Goal: Task Accomplishment & Management: Manage account settings

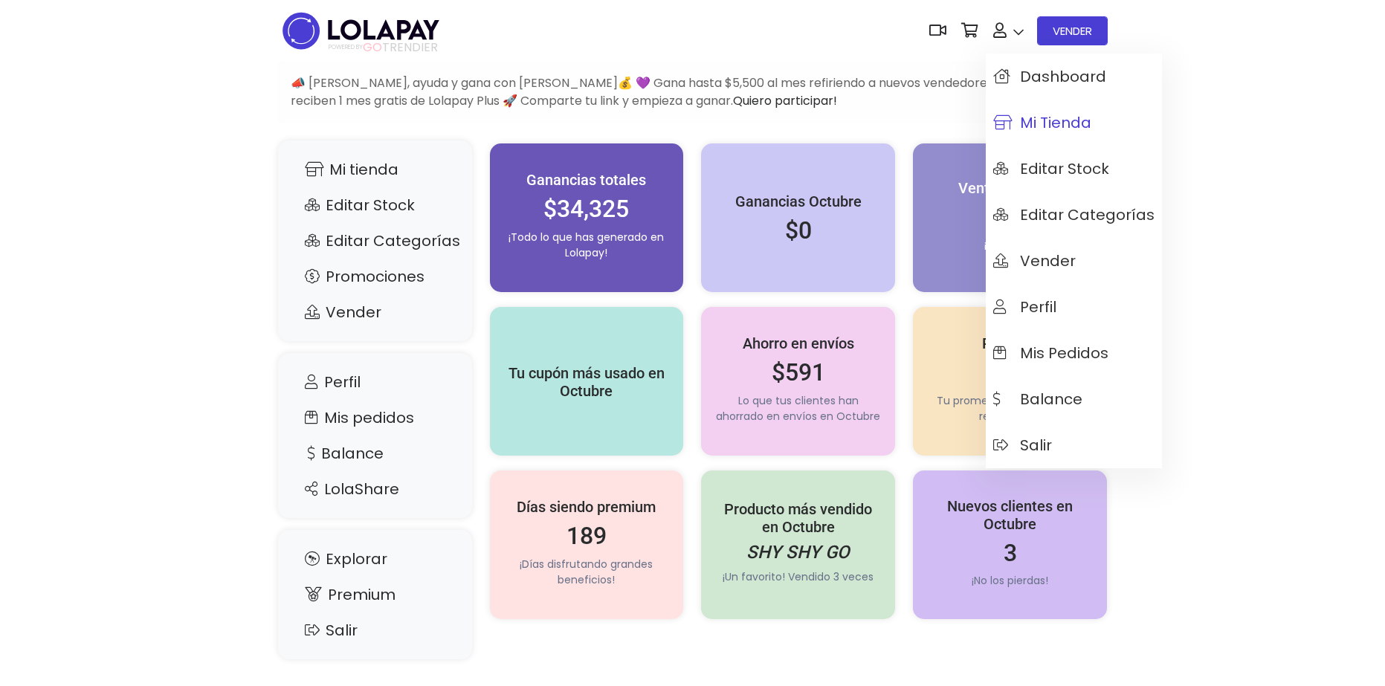
click at [1056, 121] on span "Mi tienda" at bounding box center [1042, 122] width 98 height 16
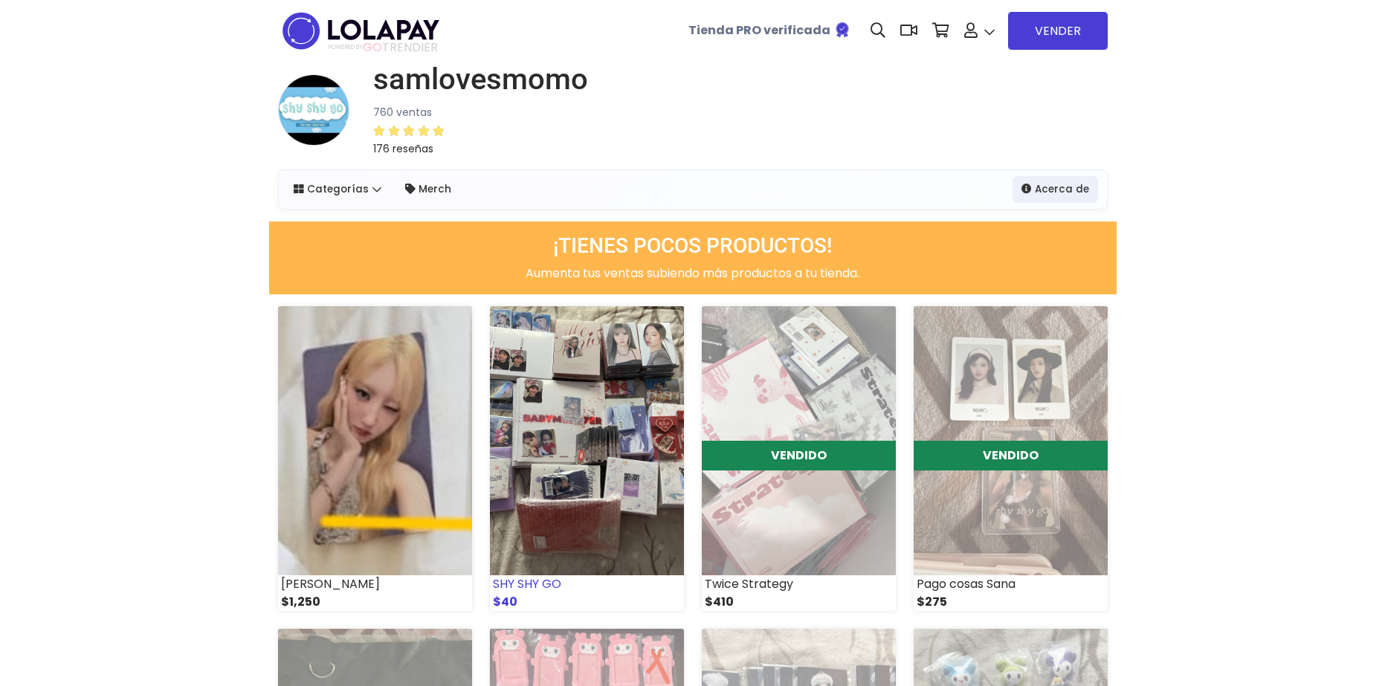
click at [573, 456] on img at bounding box center [587, 440] width 194 height 269
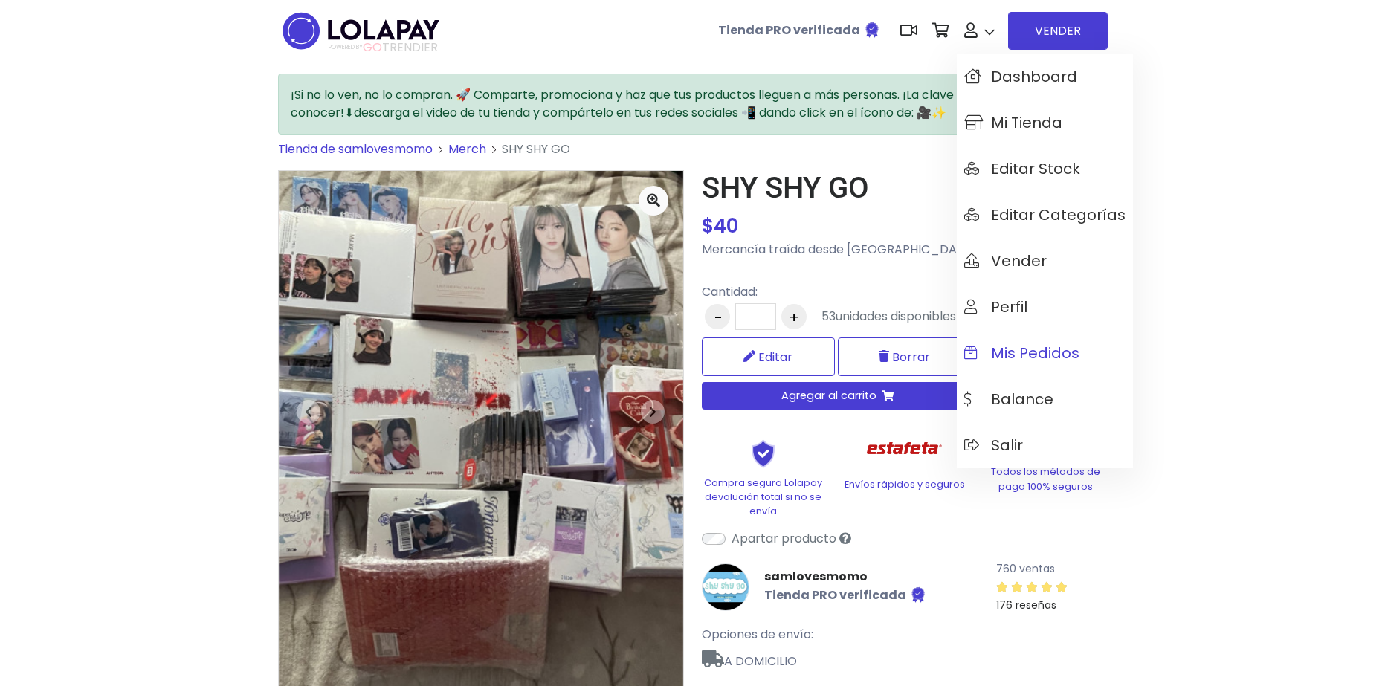
click at [1032, 358] on span "Mis pedidos" at bounding box center [1021, 353] width 115 height 16
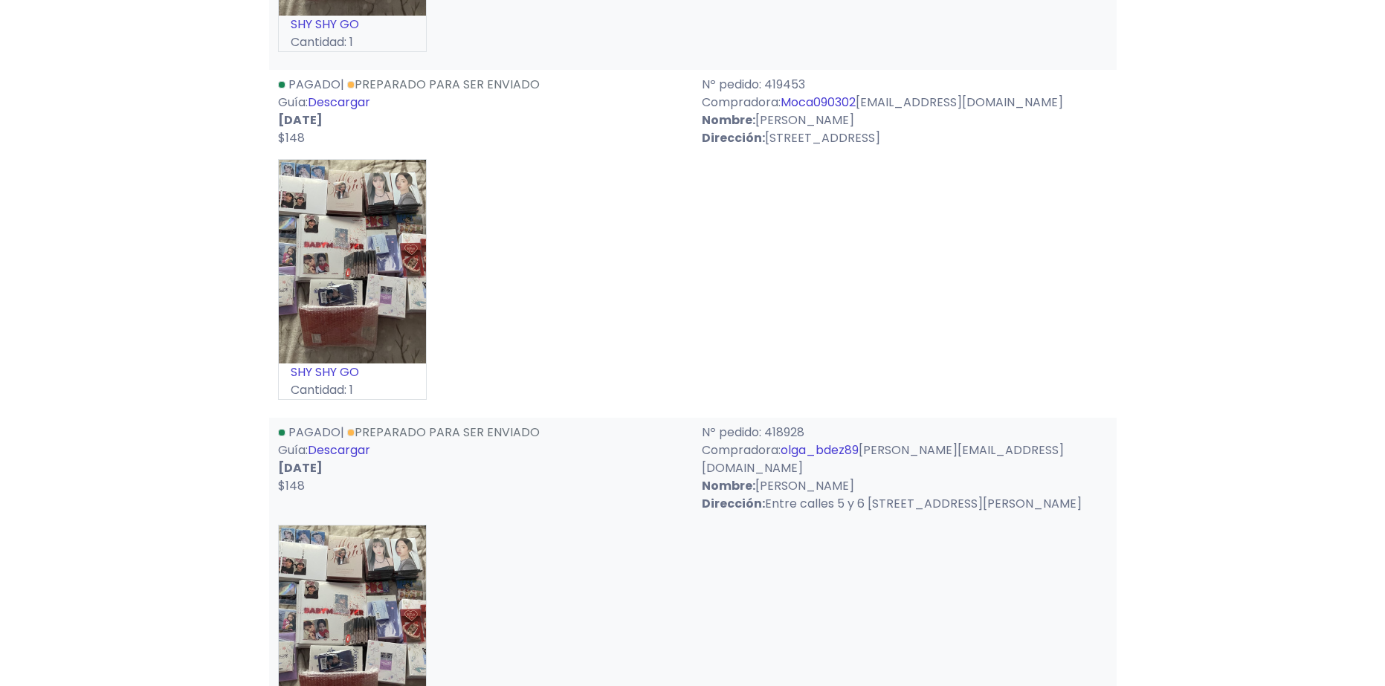
drag, startPoint x: 1076, startPoint y: 547, endPoint x: 1071, endPoint y: 635, distance: 87.9
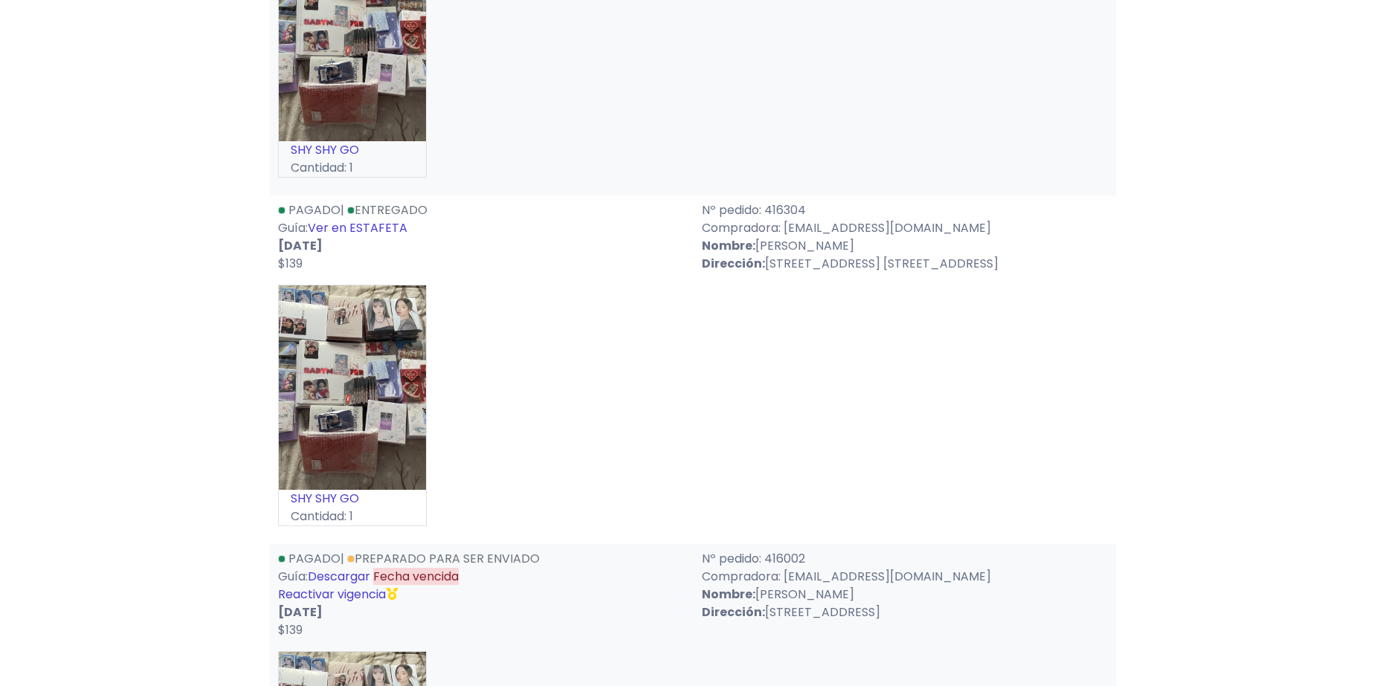
scroll to position [6750, 0]
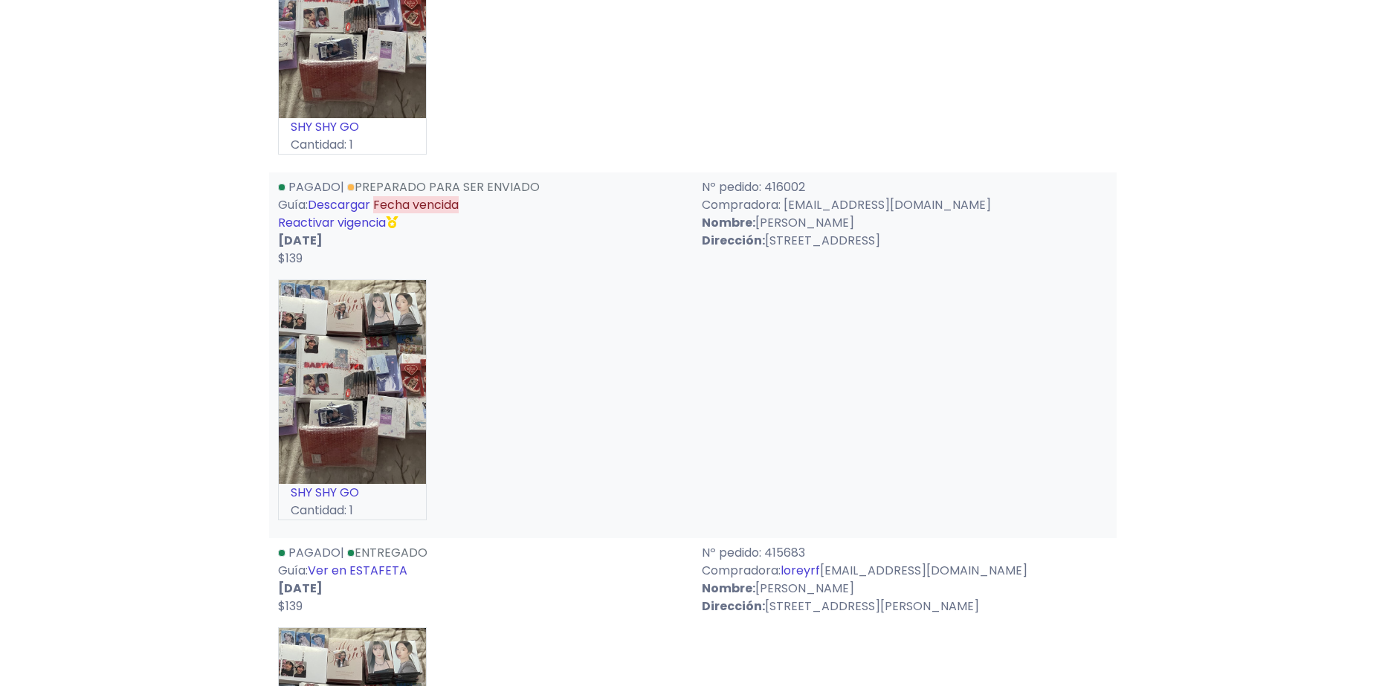
click at [326, 214] on link "Reactivar vigencia" at bounding box center [332, 222] width 108 height 17
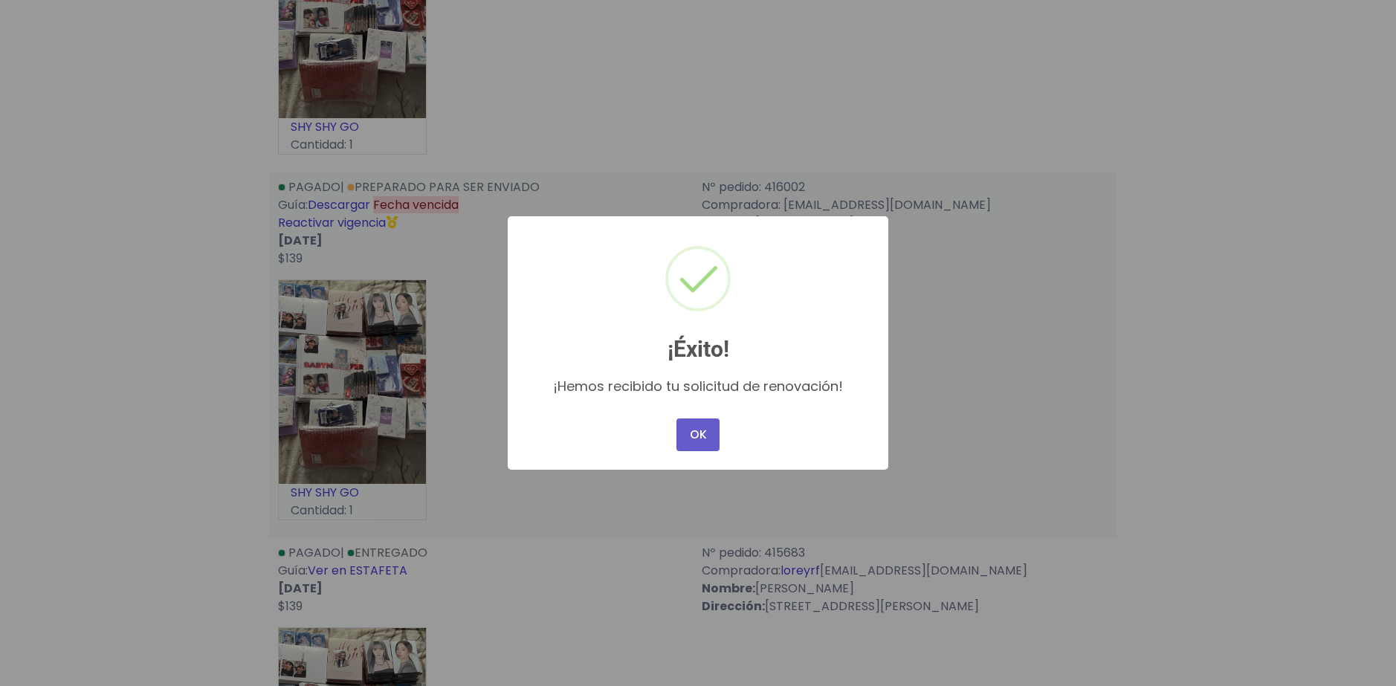
click at [696, 442] on button "OK" at bounding box center [697, 434] width 43 height 33
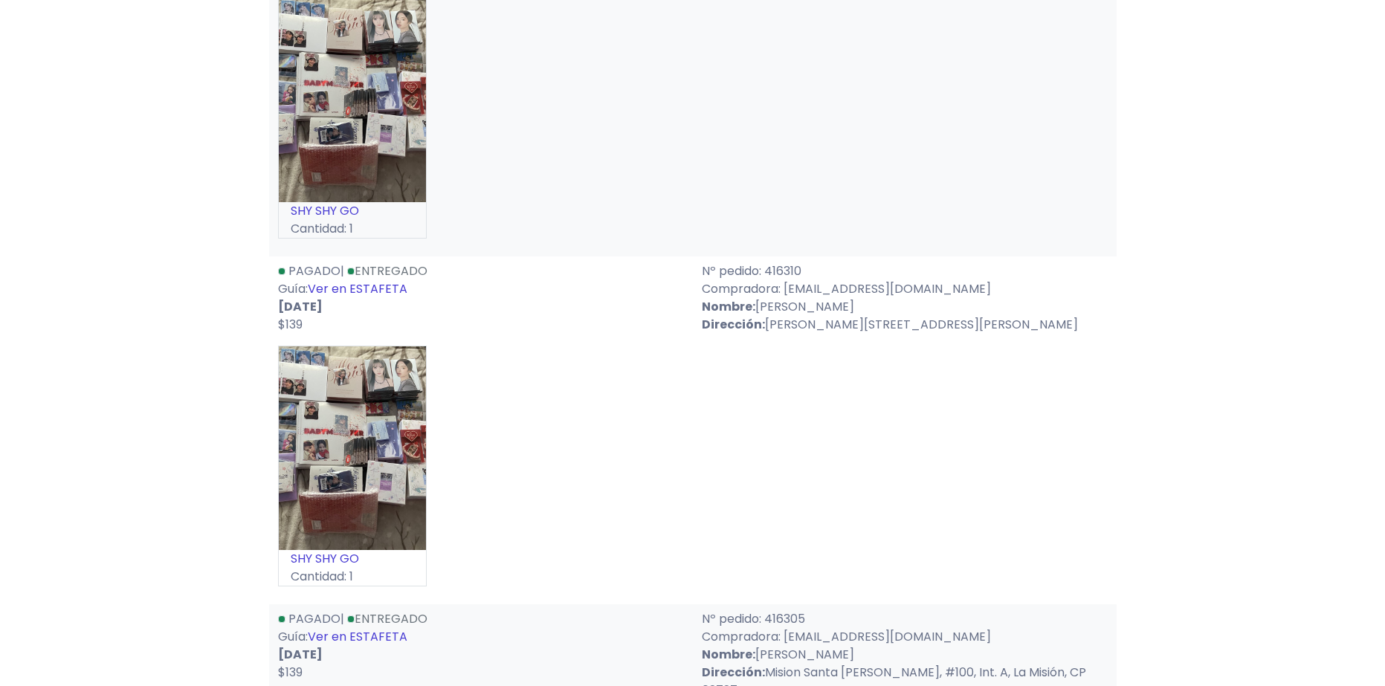
scroll to position [3682, 0]
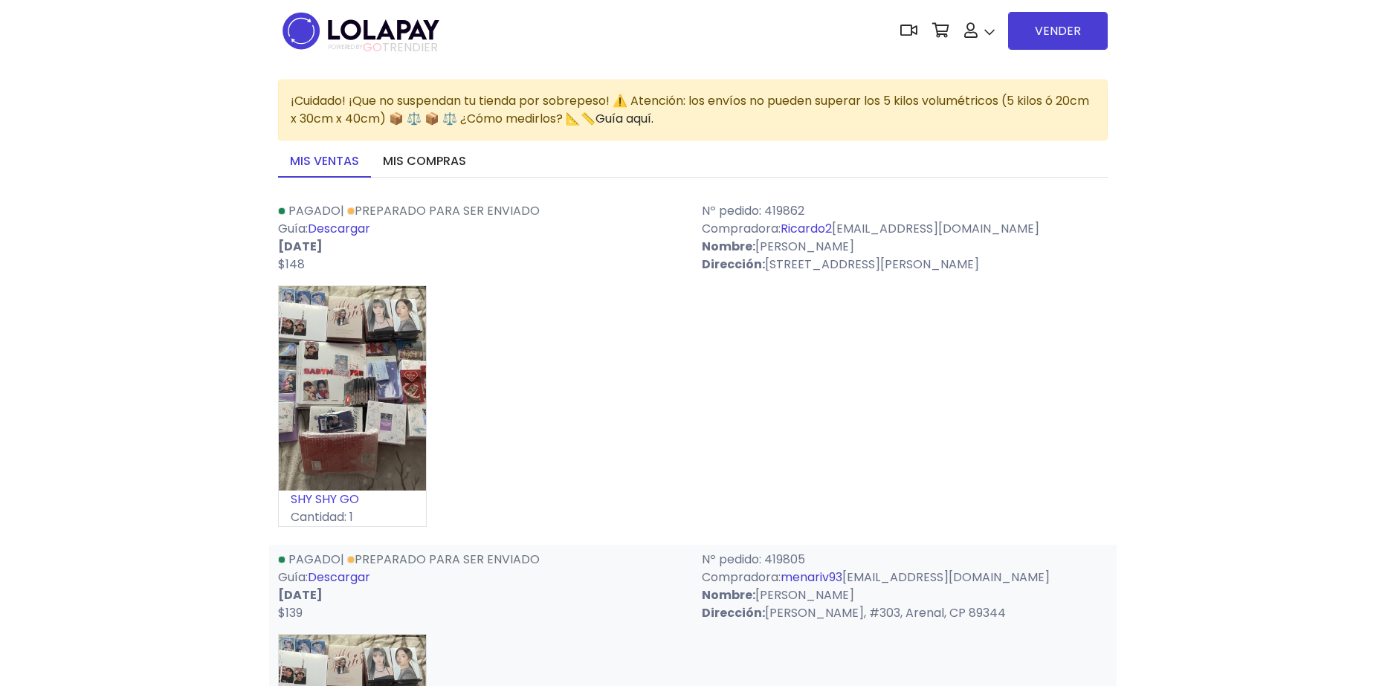
drag, startPoint x: 1102, startPoint y: 573, endPoint x: 1190, endPoint y: 227, distance: 357.5
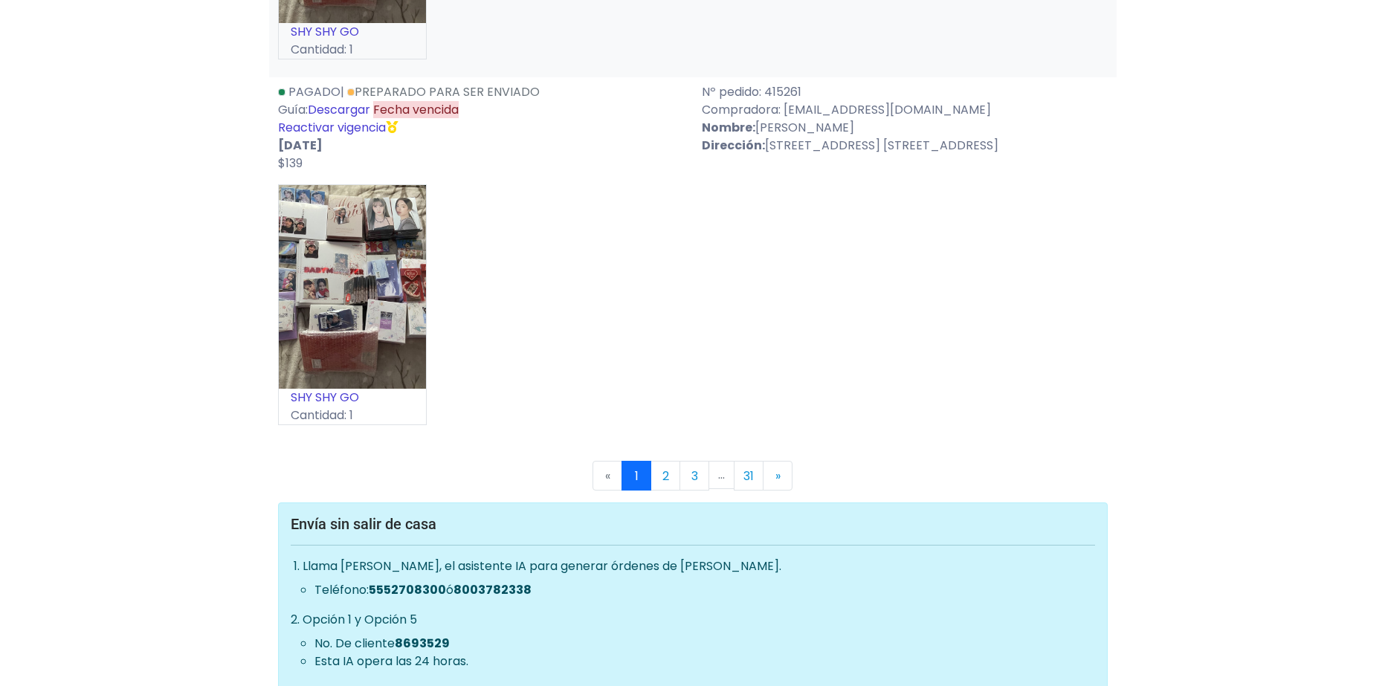
scroll to position [8400, 0]
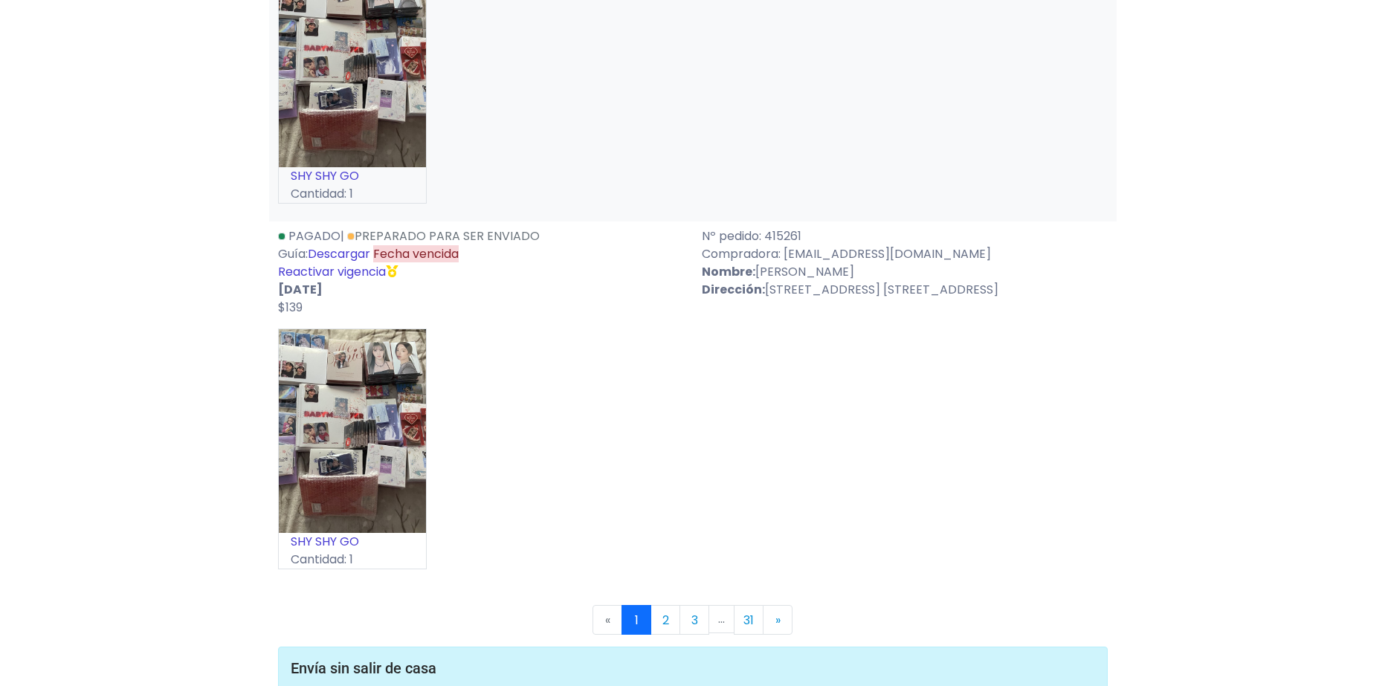
drag, startPoint x: 538, startPoint y: 382, endPoint x: 543, endPoint y: 413, distance: 31.7
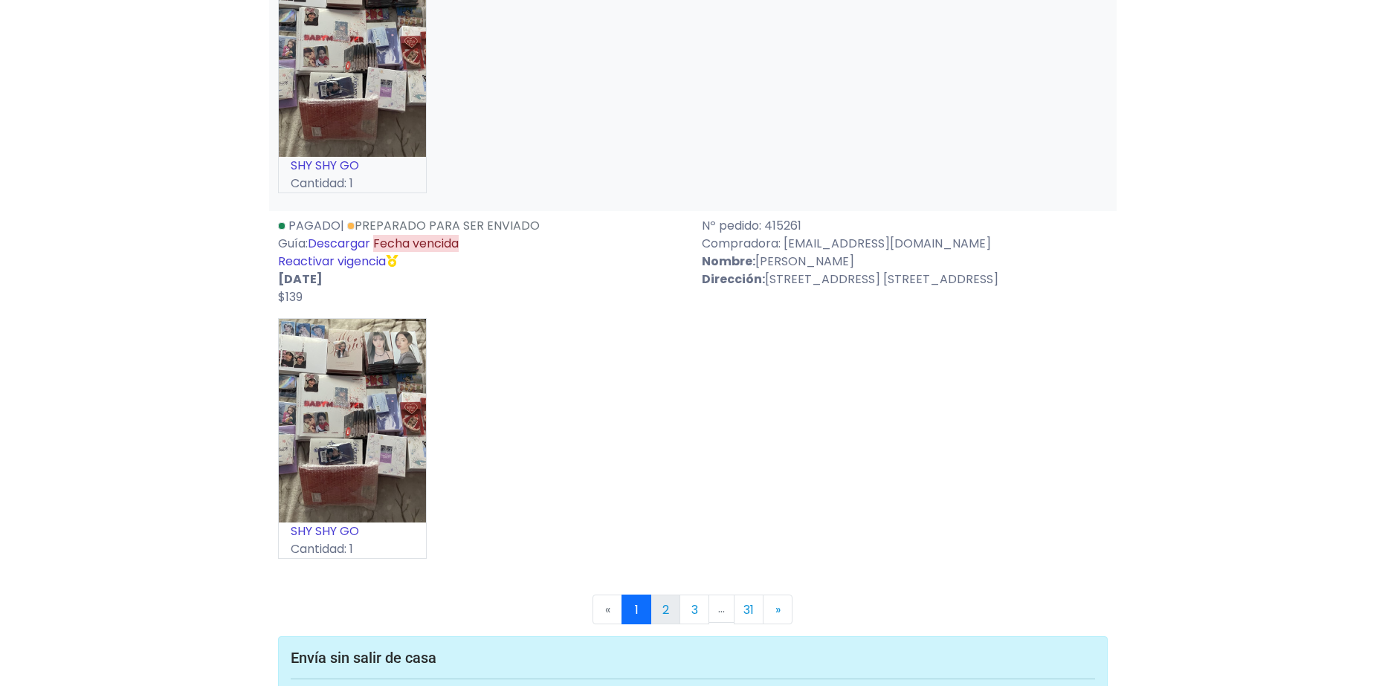
click at [672, 601] on link "2" at bounding box center [665, 610] width 30 height 30
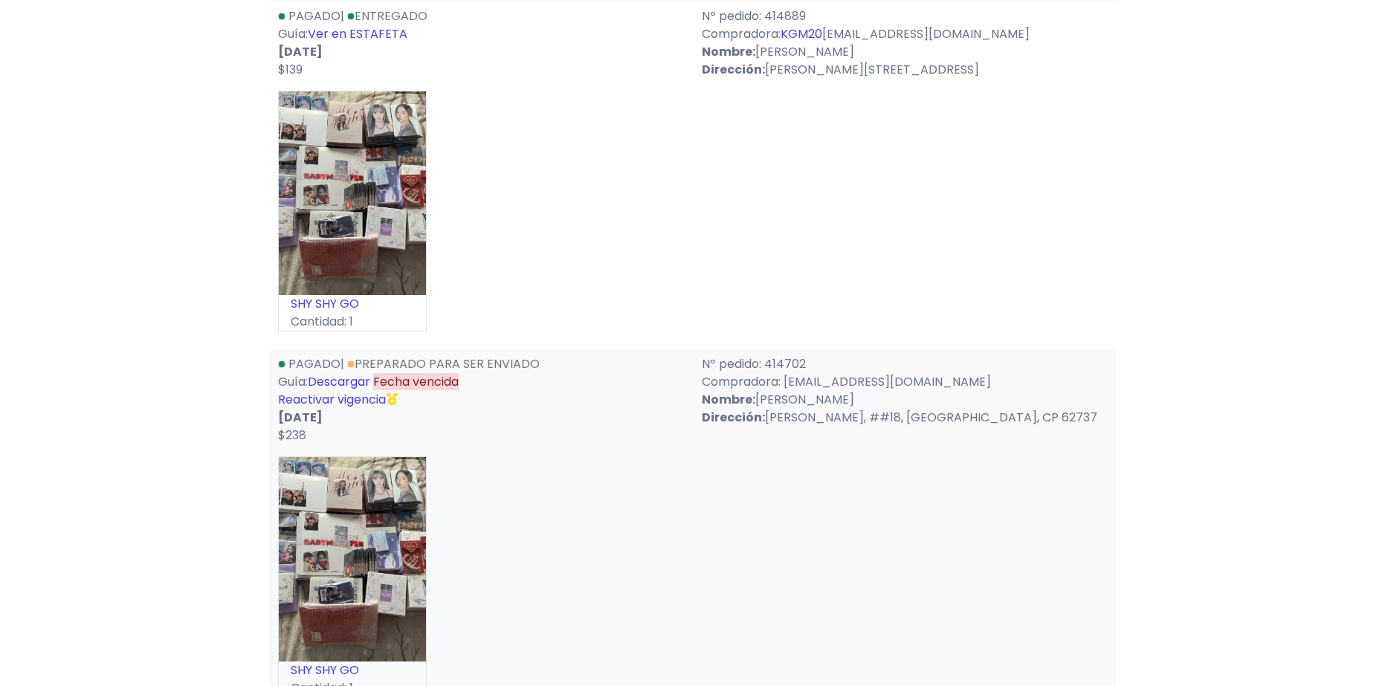
scroll to position [1115, 0]
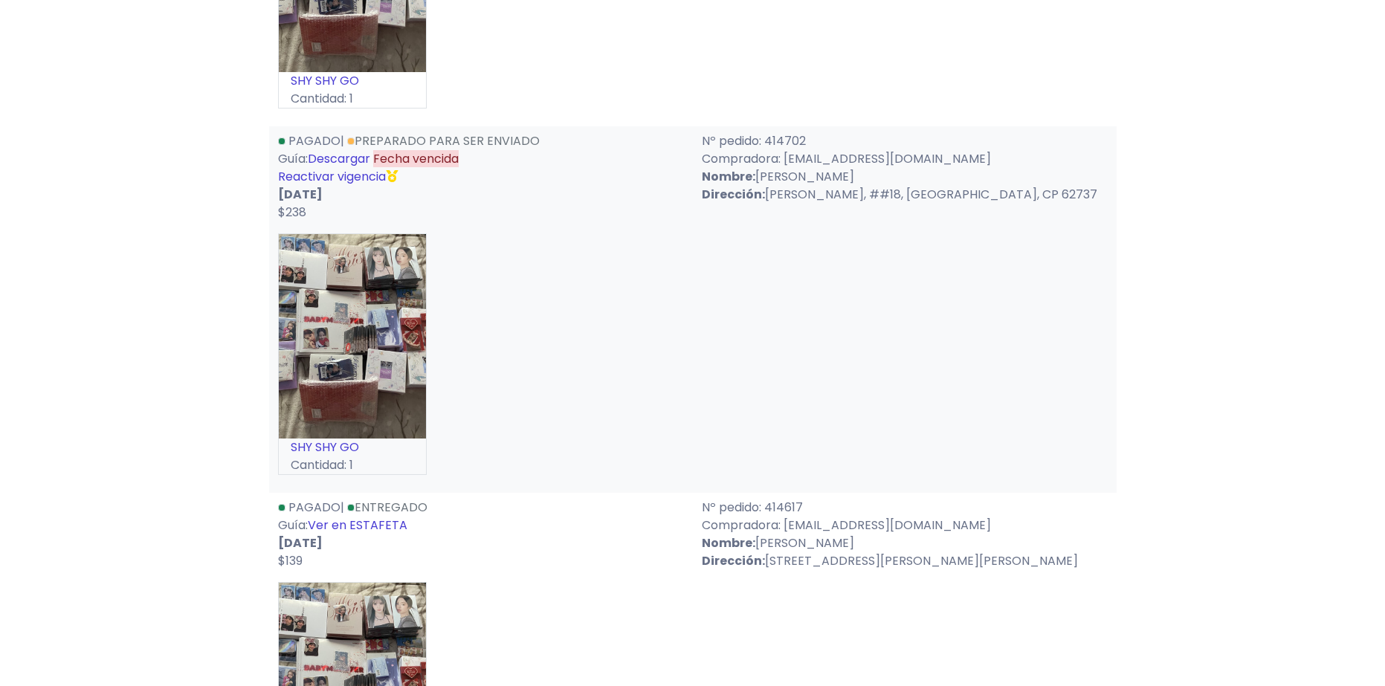
click at [333, 172] on link "Reactivar vigencia" at bounding box center [332, 176] width 108 height 17
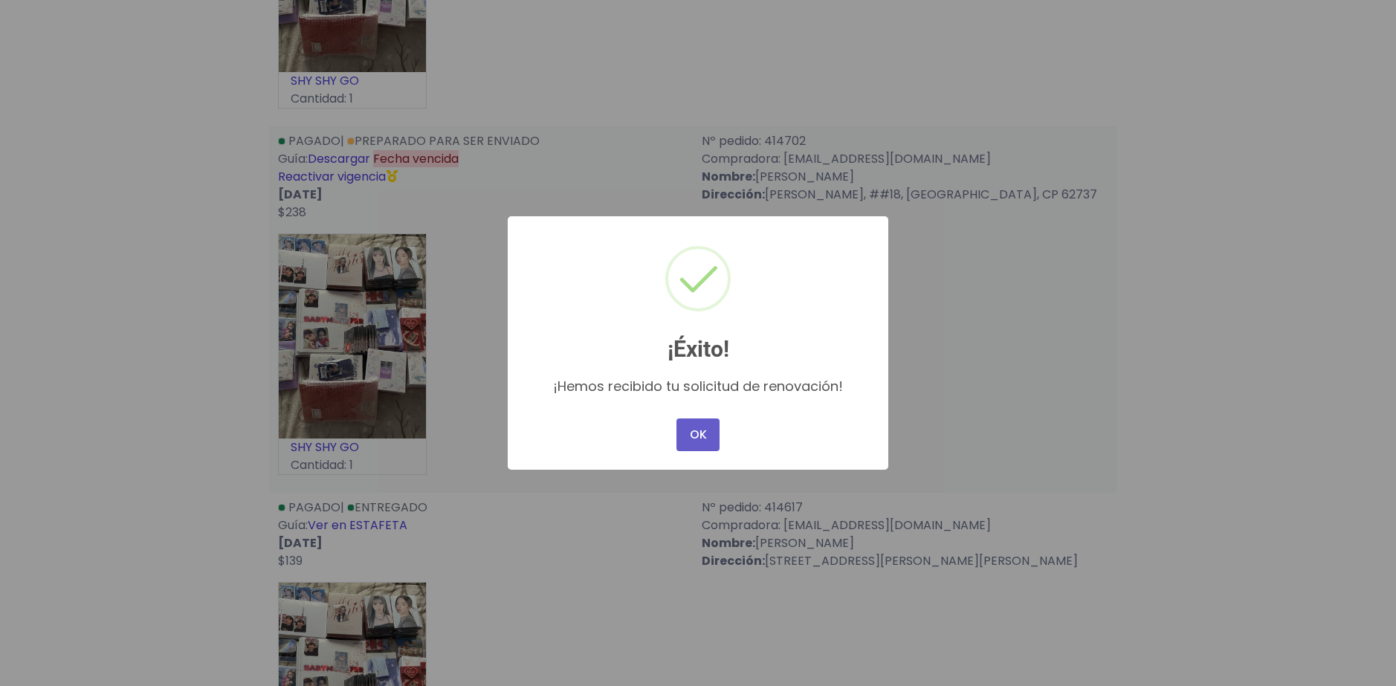
click at [707, 448] on button "OK" at bounding box center [697, 434] width 43 height 33
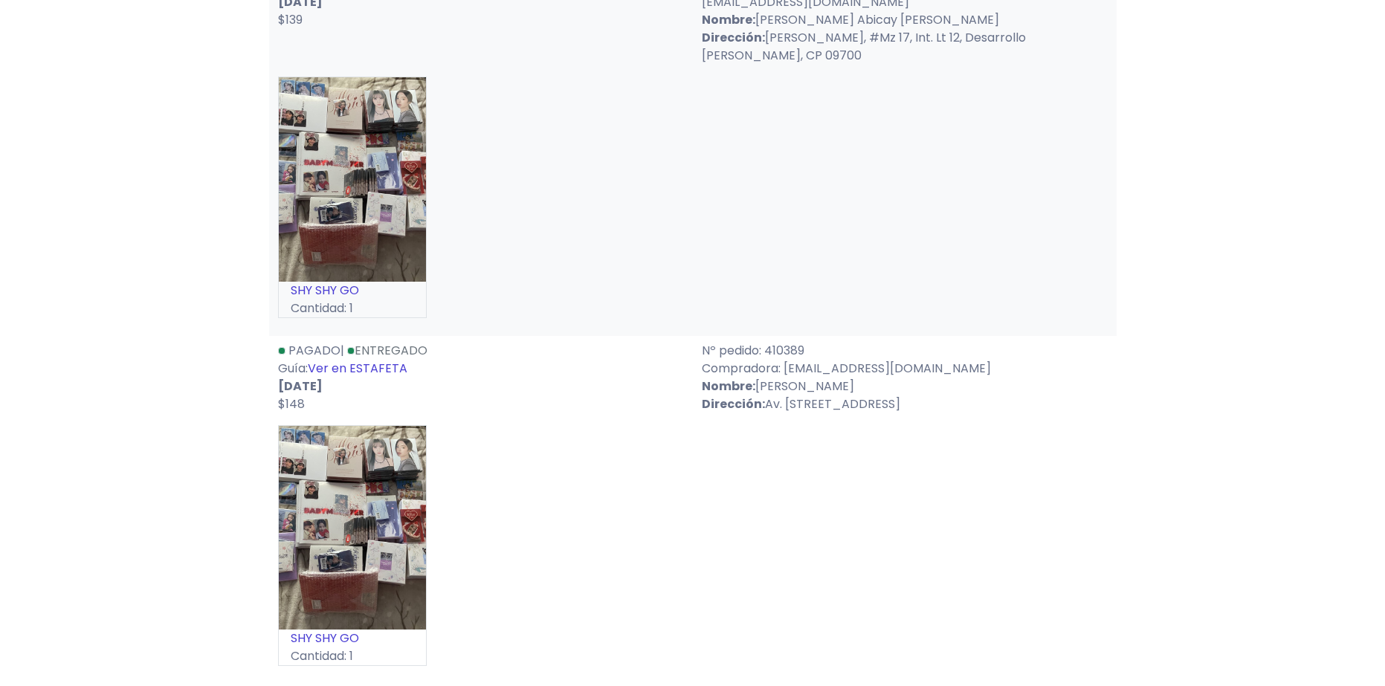
scroll to position [8691, 0]
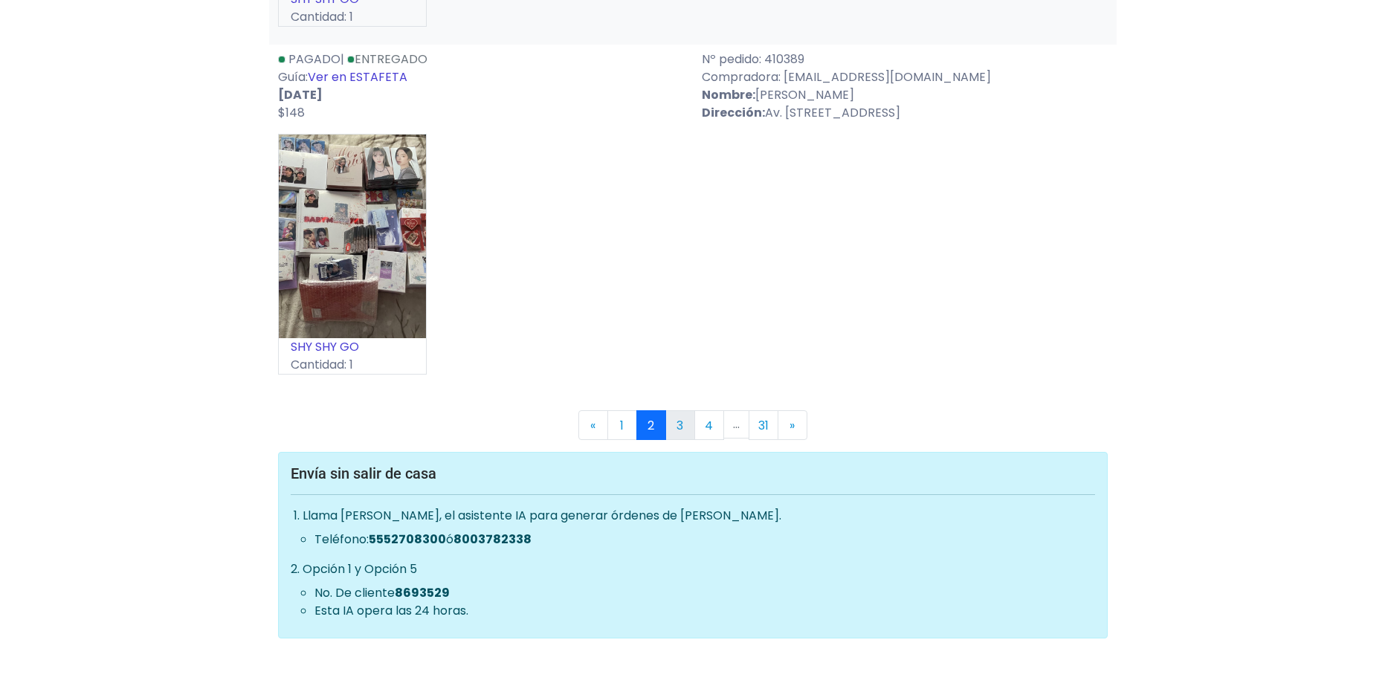
click at [681, 430] on link "3" at bounding box center [680, 425] width 30 height 30
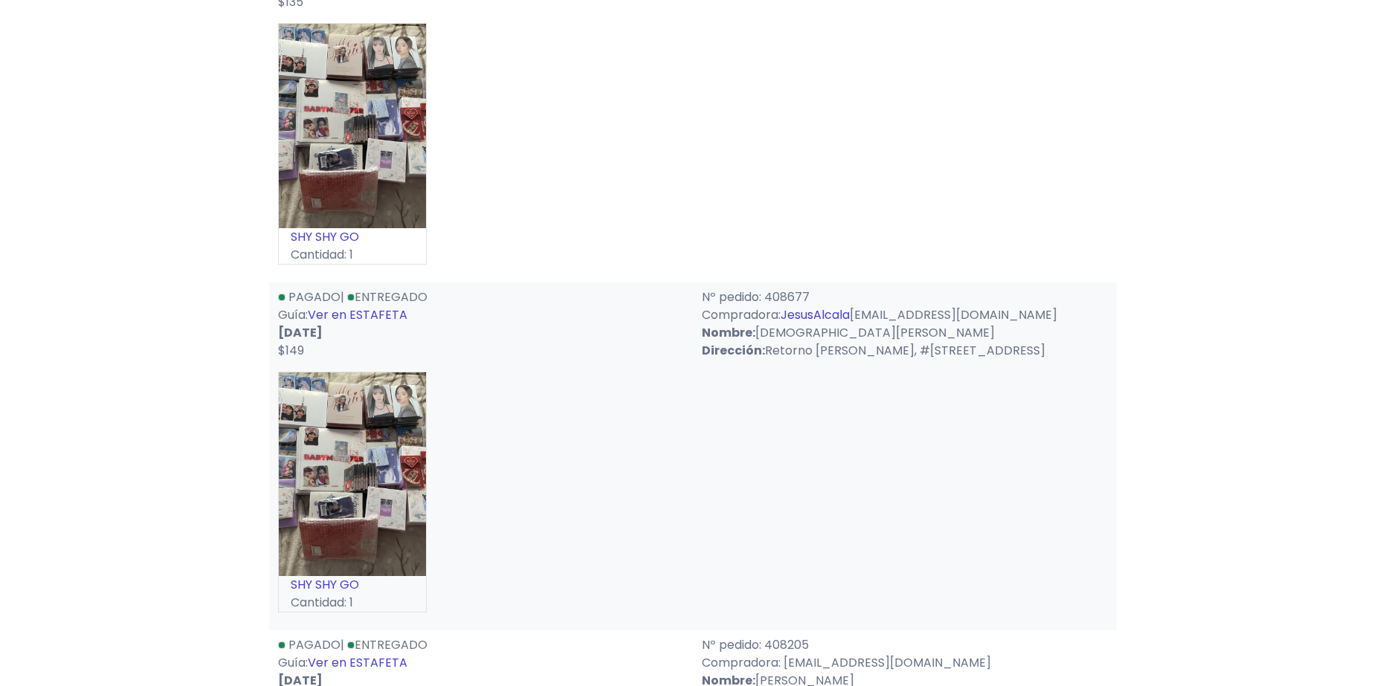
scroll to position [1412, 0]
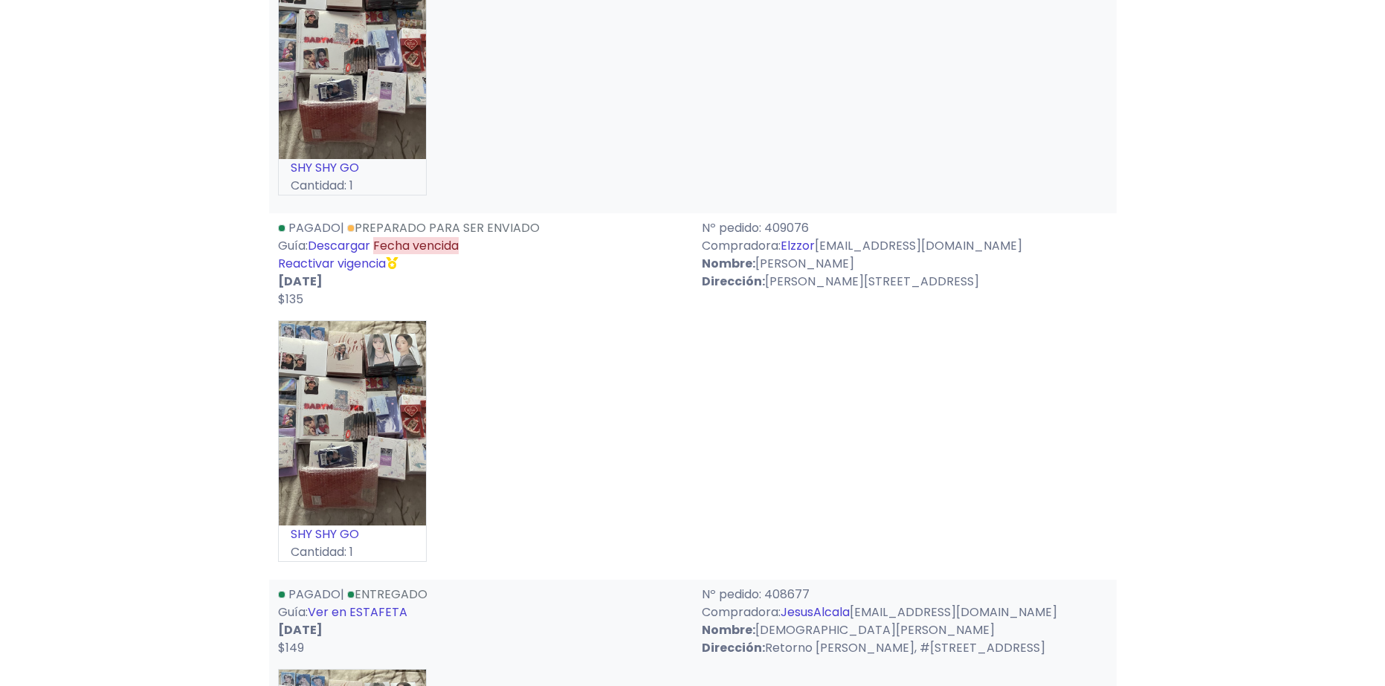
click at [340, 255] on link "Reactivar vigencia" at bounding box center [332, 263] width 108 height 17
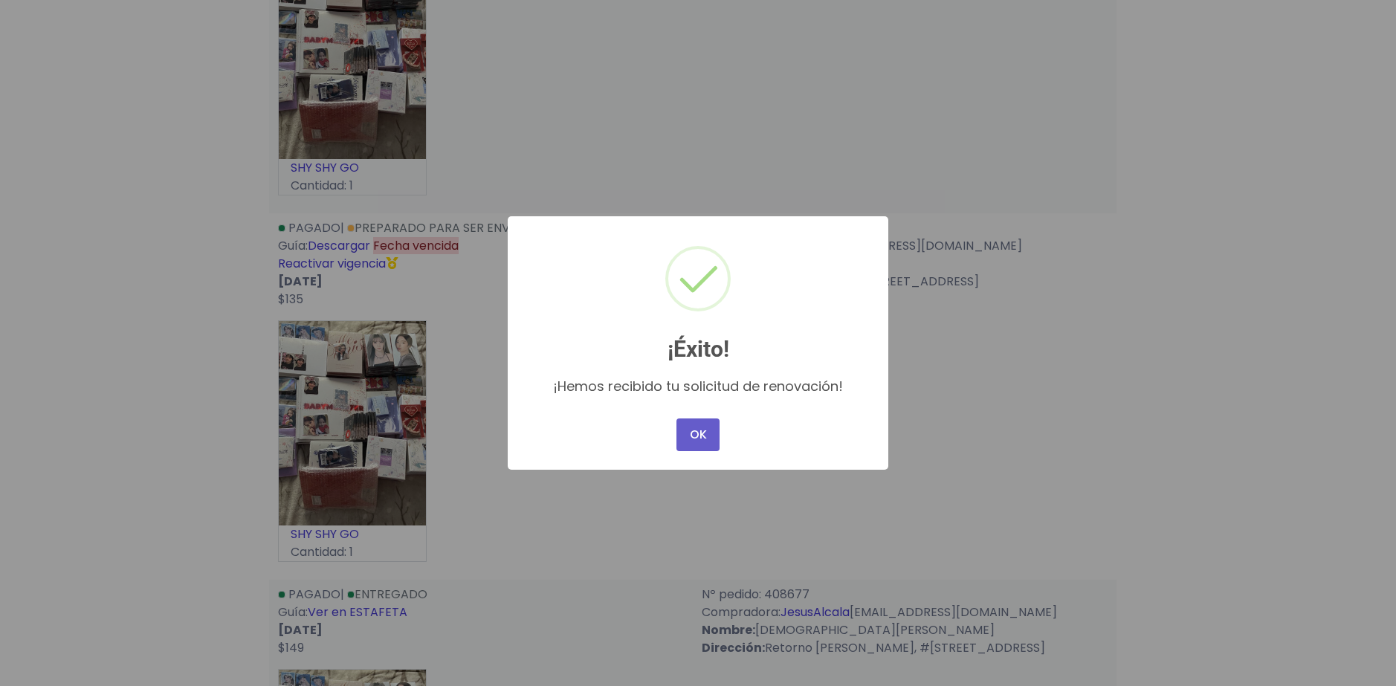
click at [689, 443] on button "OK" at bounding box center [697, 434] width 43 height 33
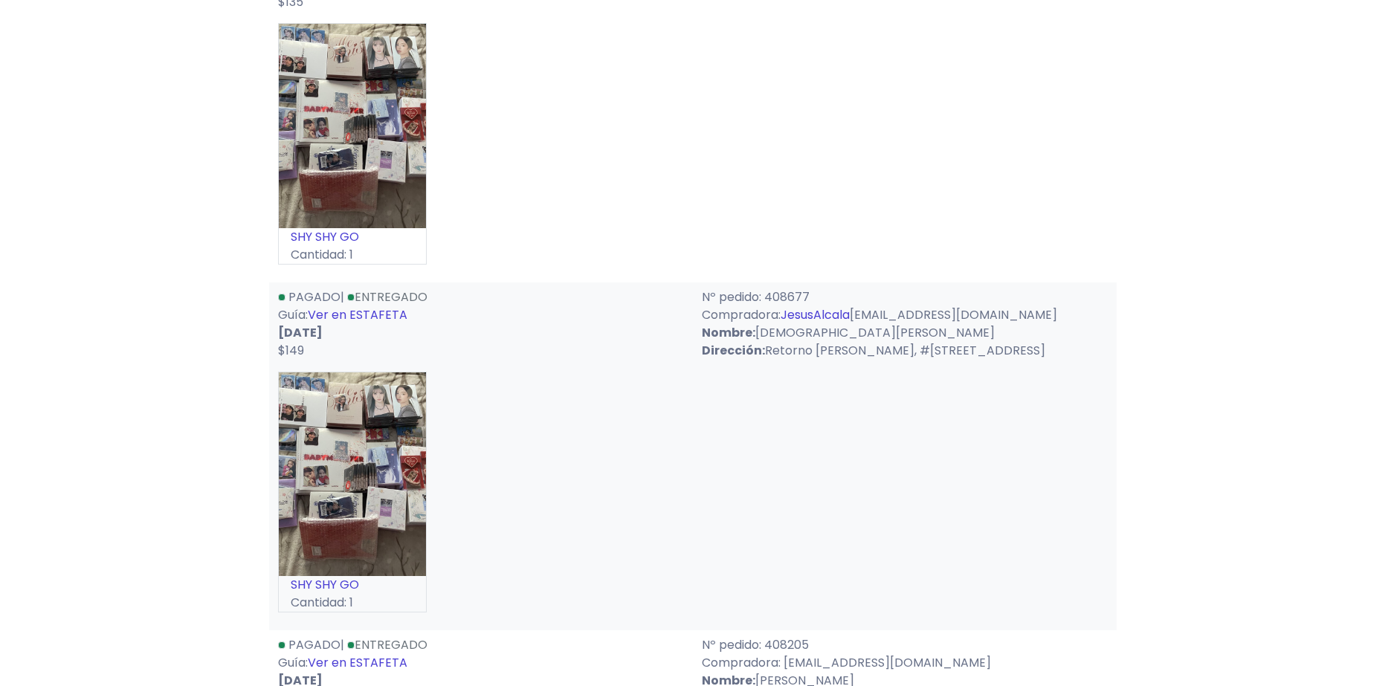
scroll to position [1933, 0]
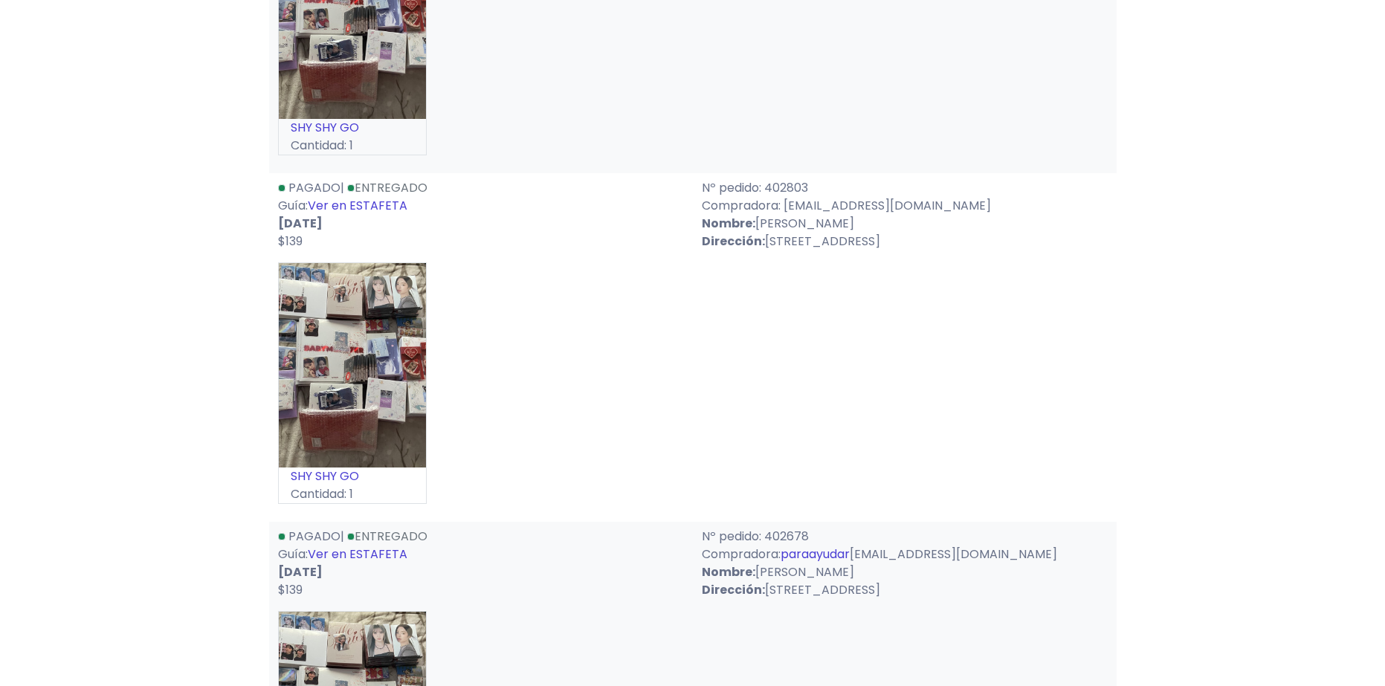
scroll to position [6708, 0]
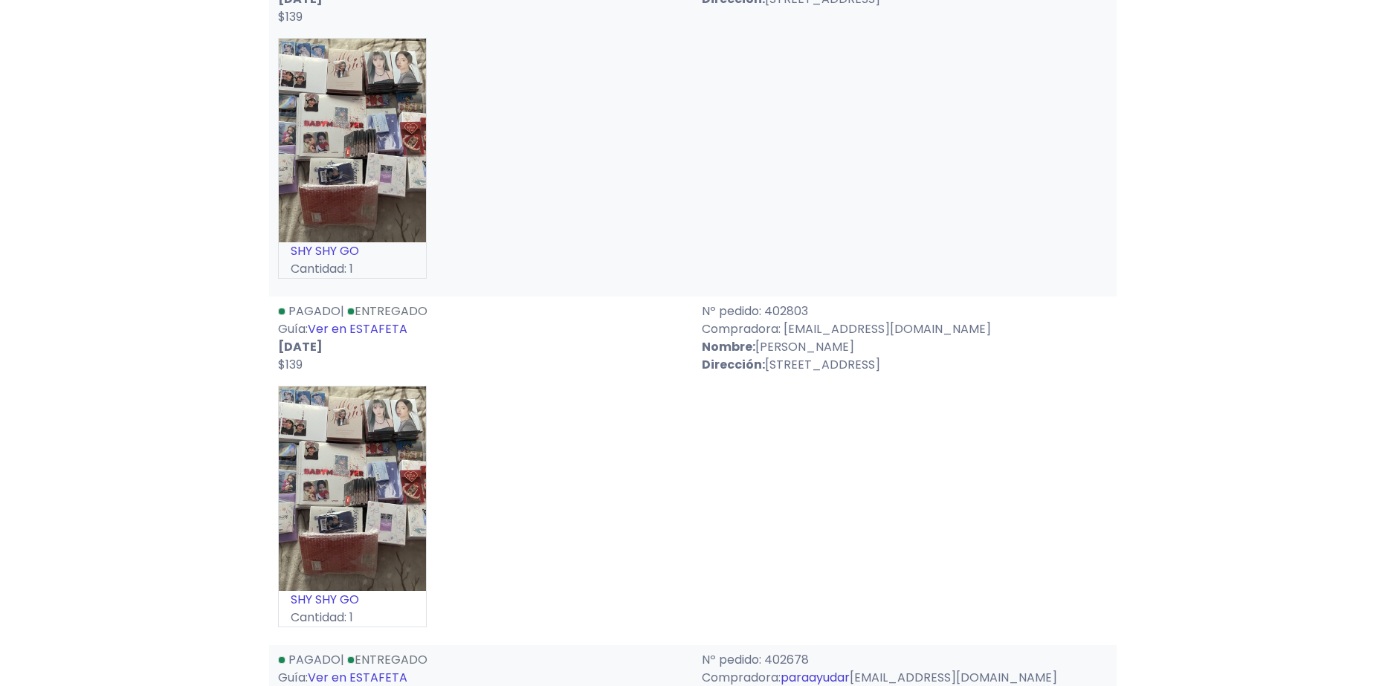
drag, startPoint x: 621, startPoint y: 421, endPoint x: 618, endPoint y: 488, distance: 66.2
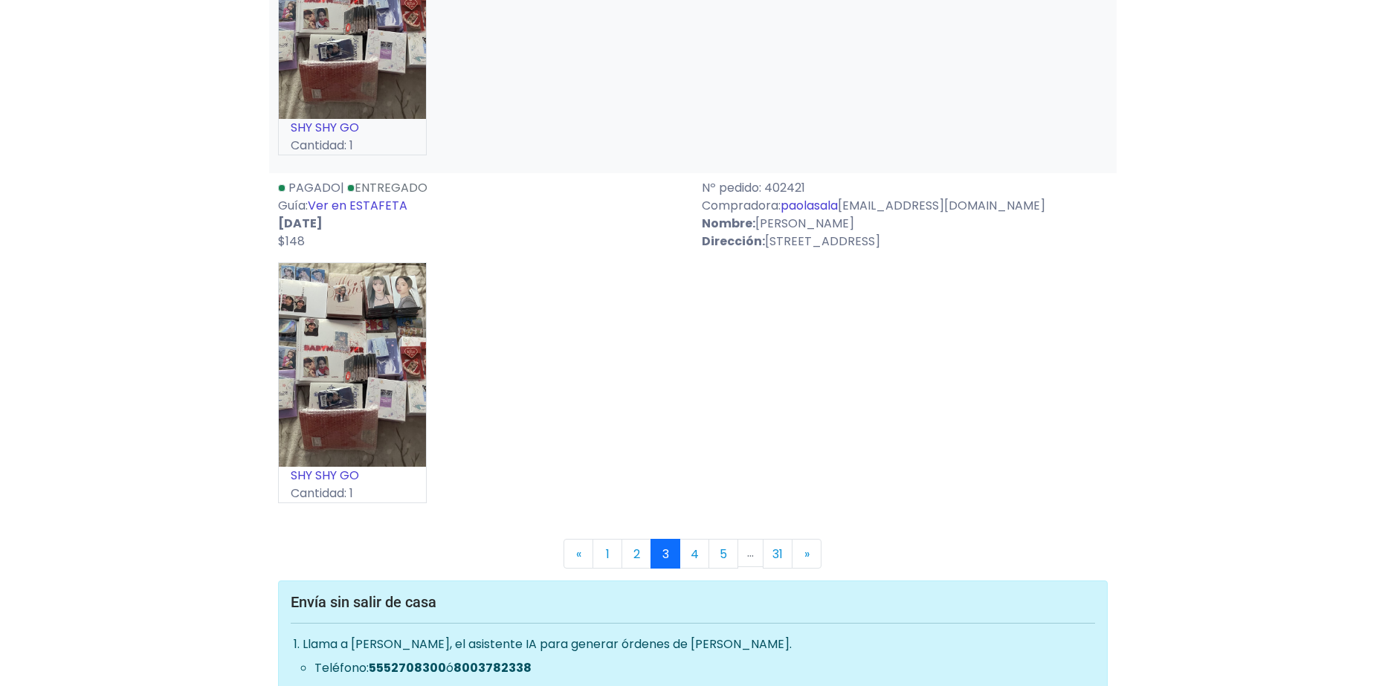
scroll to position [8691, 0]
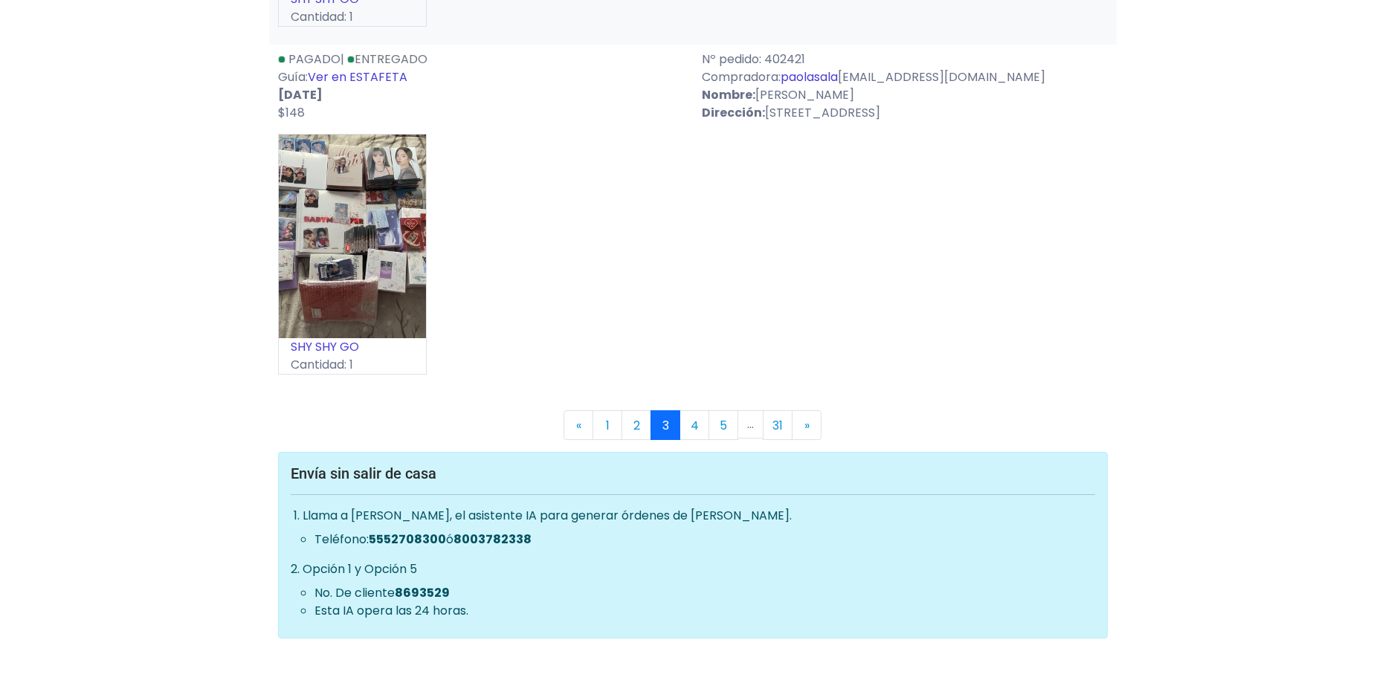
drag, startPoint x: 629, startPoint y: 307, endPoint x: 617, endPoint y: 397, distance: 90.7
click at [694, 434] on link "4" at bounding box center [694, 425] width 30 height 30
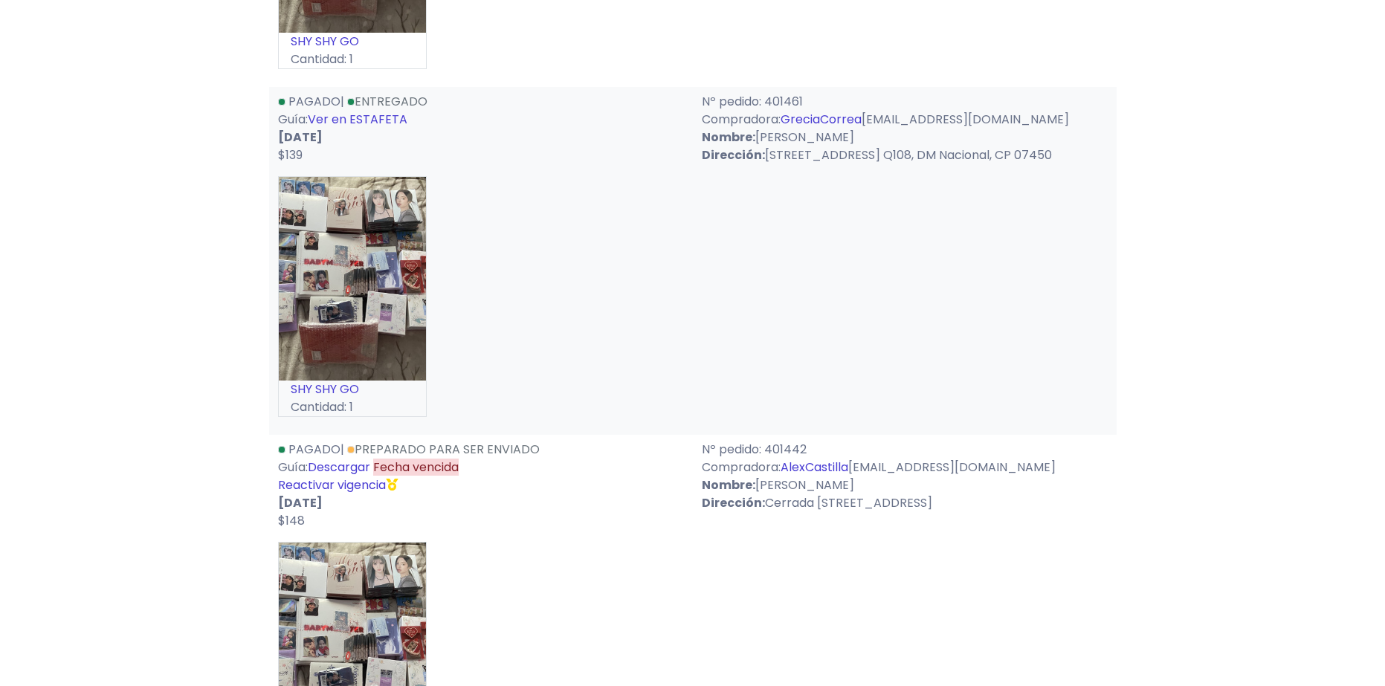
scroll to position [2899, 0]
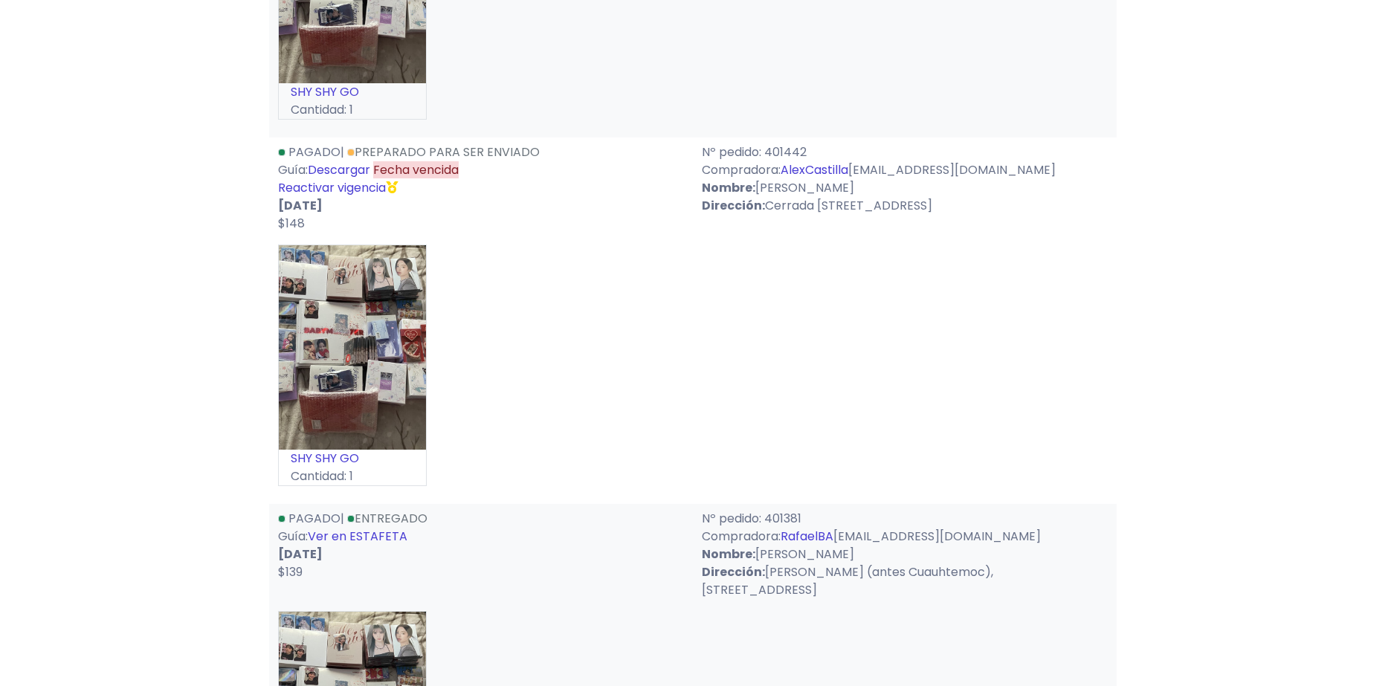
click at [334, 196] on link "Reactivar vigencia" at bounding box center [332, 187] width 108 height 17
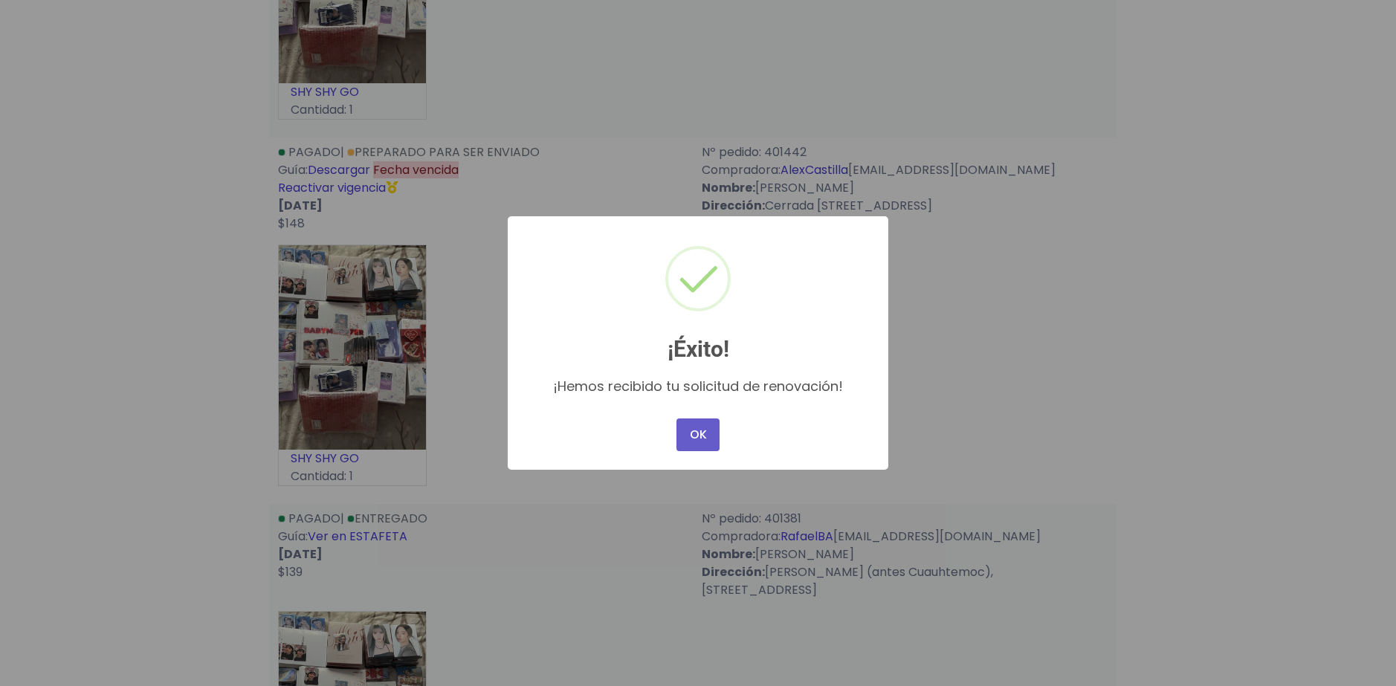
click at [695, 433] on button "OK" at bounding box center [697, 434] width 43 height 33
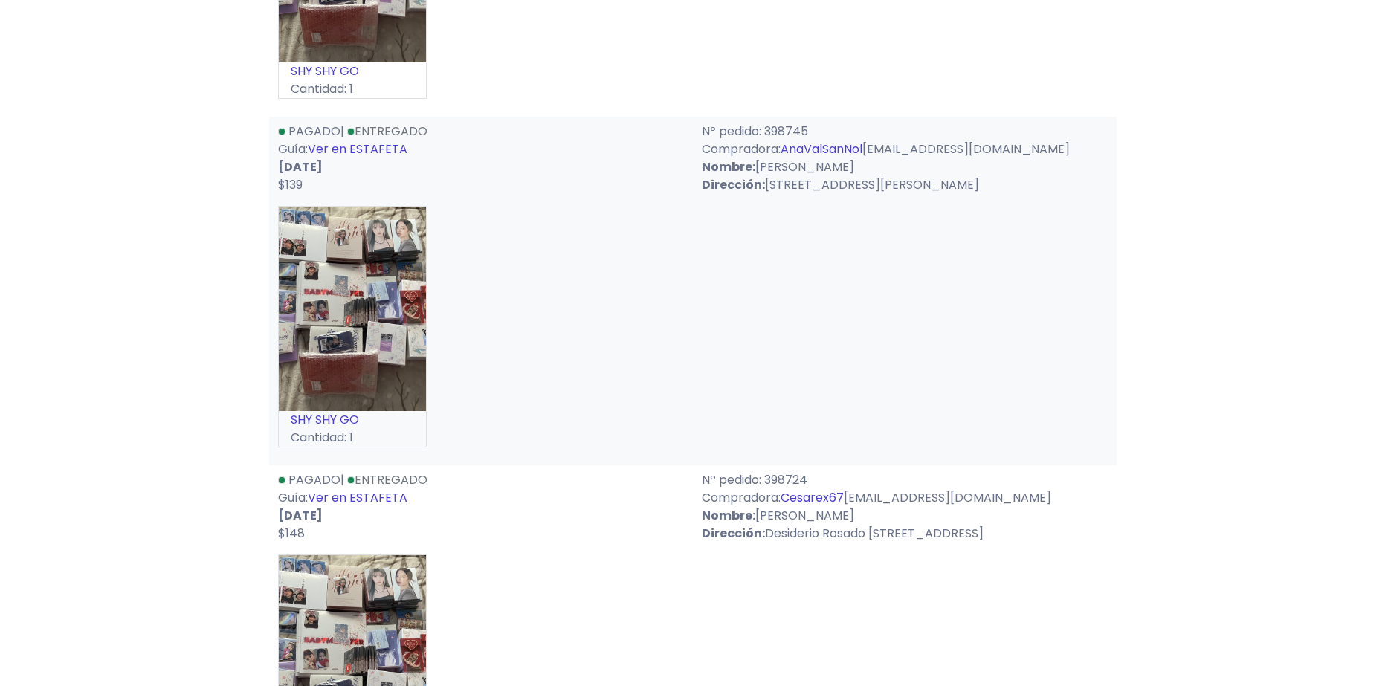
scroll to position [8709, 0]
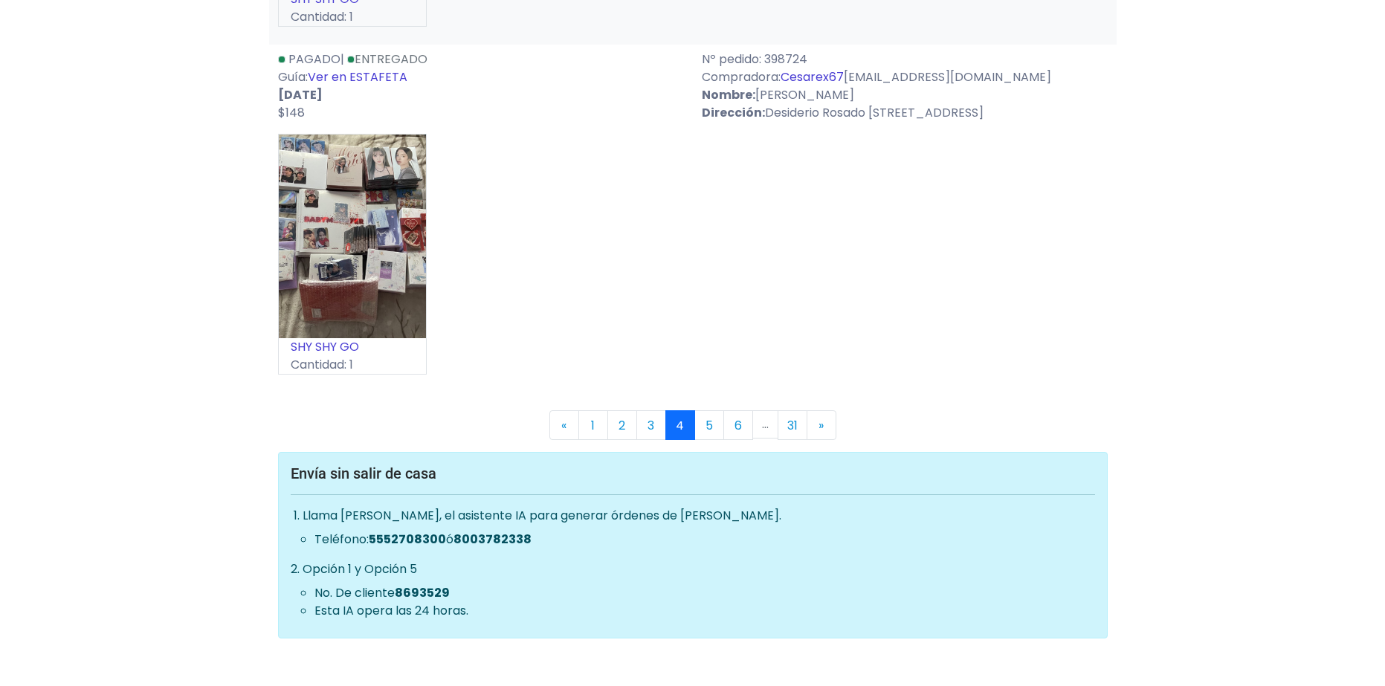
drag, startPoint x: 1194, startPoint y: 165, endPoint x: 628, endPoint y: 453, distance: 634.9
click at [587, 421] on link "1" at bounding box center [593, 425] width 30 height 30
